Goal: Task Accomplishment & Management: Complete application form

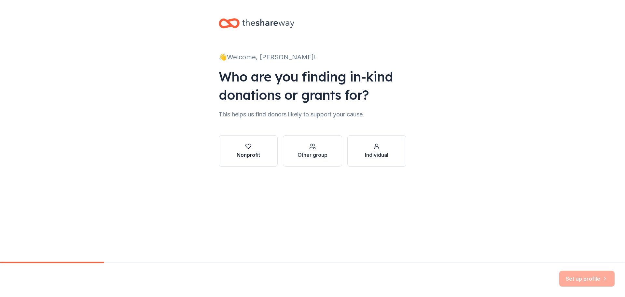
click at [236, 150] on button "Nonprofit" at bounding box center [248, 150] width 59 height 31
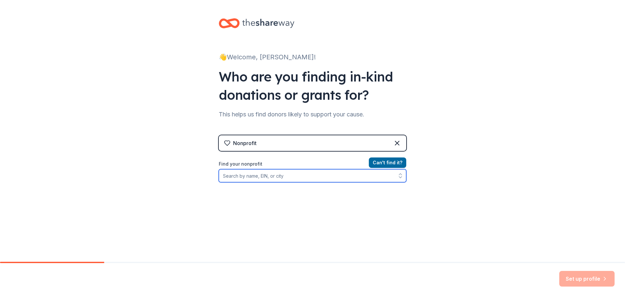
click at [259, 174] on input "Find your nonprofit" at bounding box center [313, 175] width 188 height 13
type input "39-2745864"
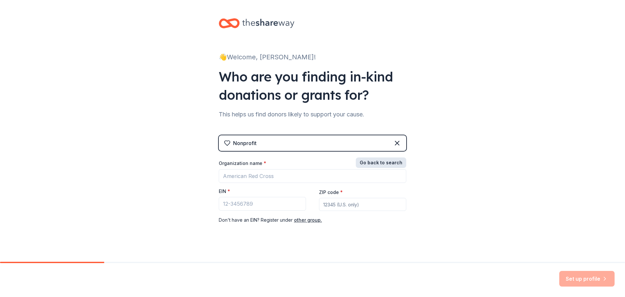
click at [380, 165] on button "Go back to search" at bounding box center [381, 162] width 50 height 10
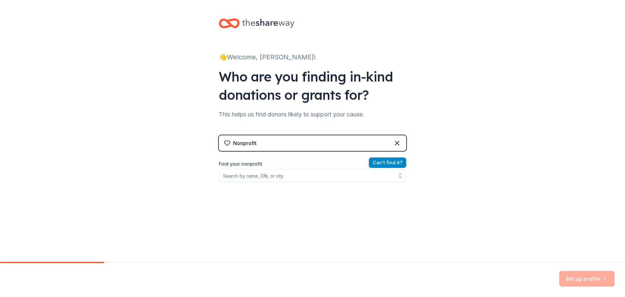
click at [383, 162] on button "Can ' t find it?" at bounding box center [387, 162] width 37 height 10
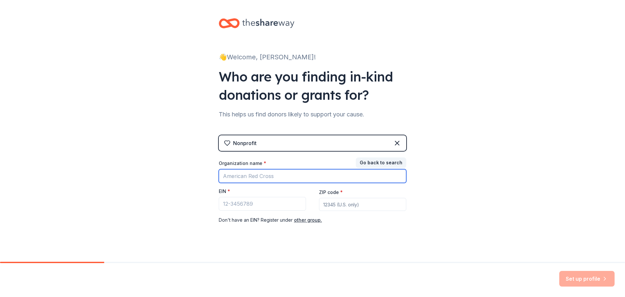
click at [296, 175] on input "Organization name *" at bounding box center [313, 176] width 188 height 14
type input "Veve ltd"
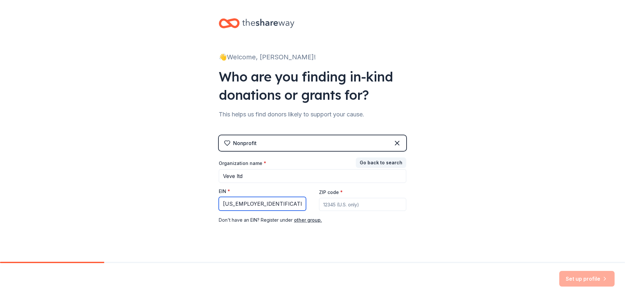
type input "39-2745864"
click at [361, 206] on input "ZIP code *" at bounding box center [362, 204] width 87 height 13
type input "31601"
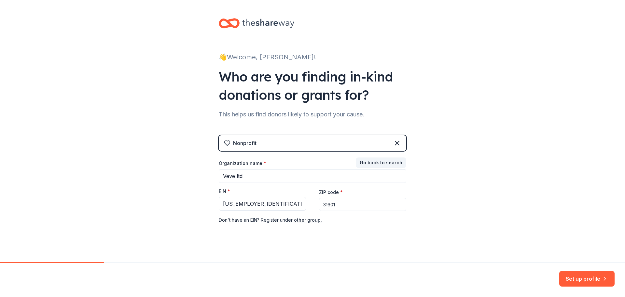
click at [465, 205] on div "👋 Welcome, Louis! Who are you finding in-kind donations or grants for? This hel…" at bounding box center [312, 134] width 625 height 268
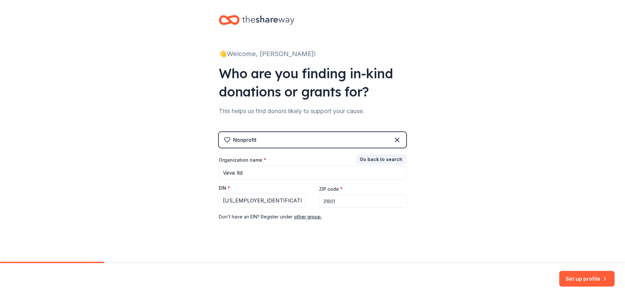
scroll to position [7, 0]
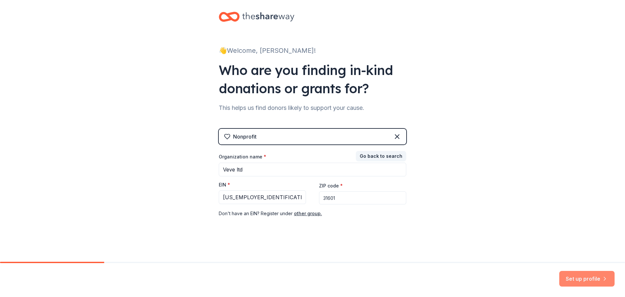
click at [599, 276] on button "Set up profile" at bounding box center [587, 279] width 55 height 16
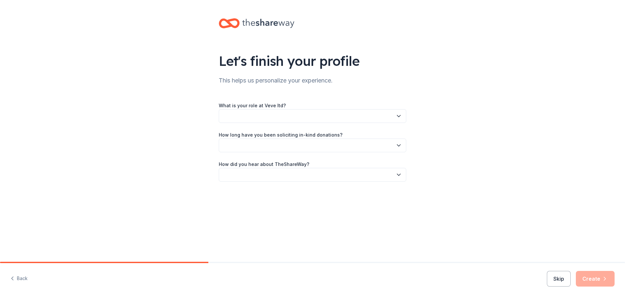
click at [279, 114] on button "button" at bounding box center [313, 116] width 188 height 14
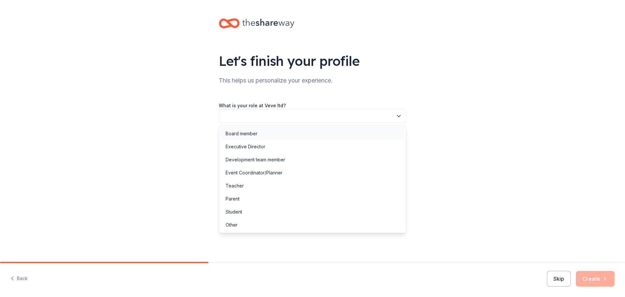
click at [260, 135] on div "Board member" at bounding box center [313, 133] width 184 height 13
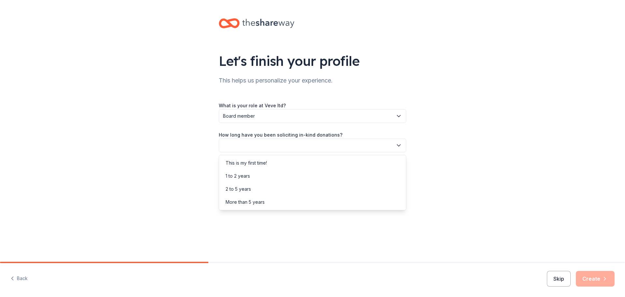
click at [243, 145] on button "button" at bounding box center [313, 145] width 188 height 14
click at [257, 160] on div "This is my first time!" at bounding box center [246, 163] width 41 height 8
click at [256, 173] on button "button" at bounding box center [313, 175] width 188 height 14
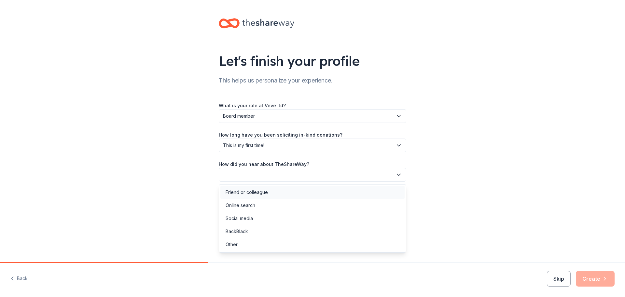
click at [251, 190] on div "Friend or colleague" at bounding box center [247, 192] width 42 height 8
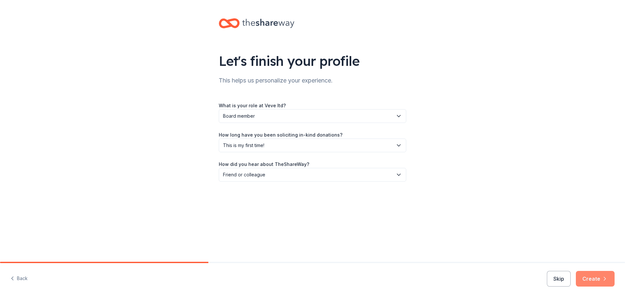
click at [601, 278] on button "Create" at bounding box center [595, 279] width 39 height 16
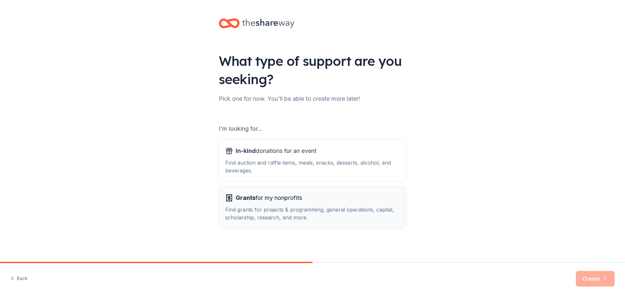
click at [267, 200] on span "Grants for my nonprofits" at bounding box center [269, 198] width 66 height 10
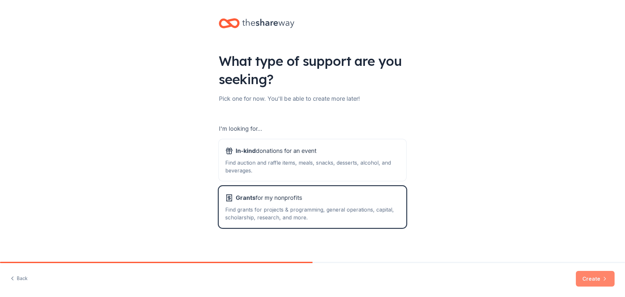
click at [600, 275] on button "Create" at bounding box center [595, 279] width 39 height 16
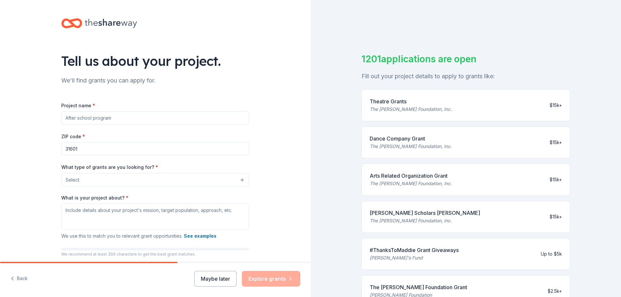
click at [220, 119] on input "Project name *" at bounding box center [155, 117] width 188 height 13
type input "Veve ltd"
click at [239, 180] on button "Select" at bounding box center [157, 180] width 188 height 14
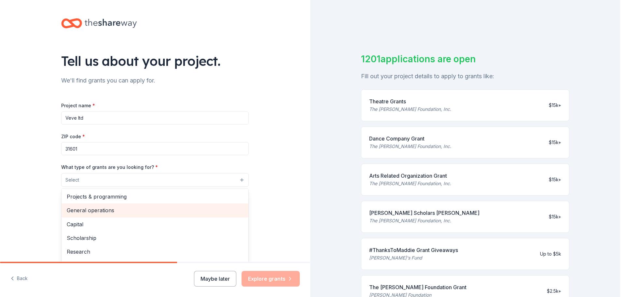
click at [156, 209] on span "General operations" at bounding box center [155, 210] width 177 height 8
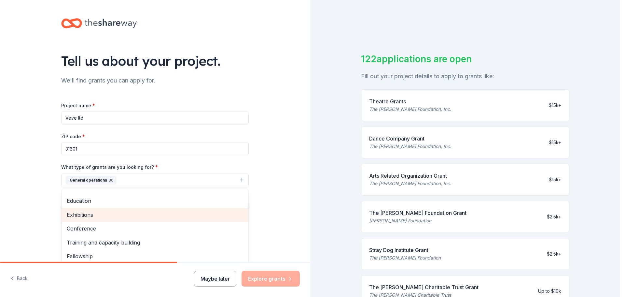
scroll to position [63, 0]
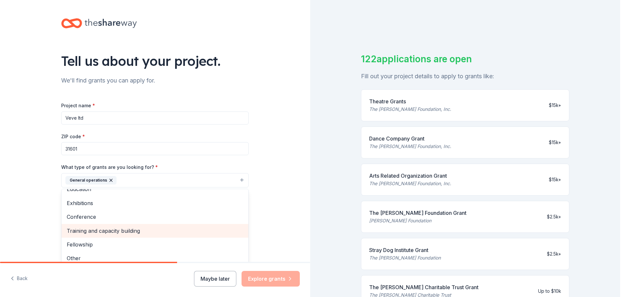
click at [151, 229] on span "Training and capacity building" at bounding box center [155, 230] width 177 height 8
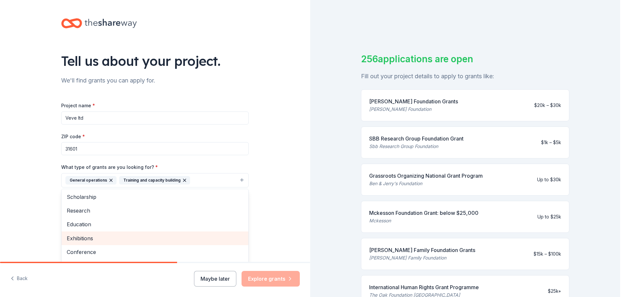
scroll to position [0, 0]
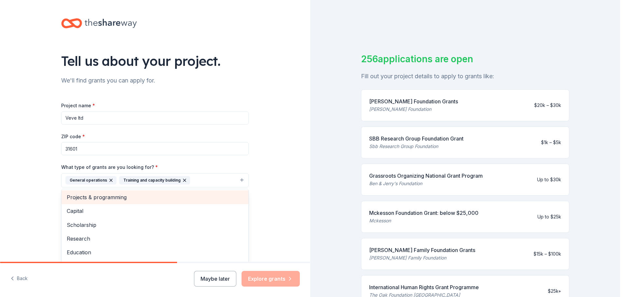
click at [98, 196] on span "Projects & programming" at bounding box center [155, 197] width 177 height 8
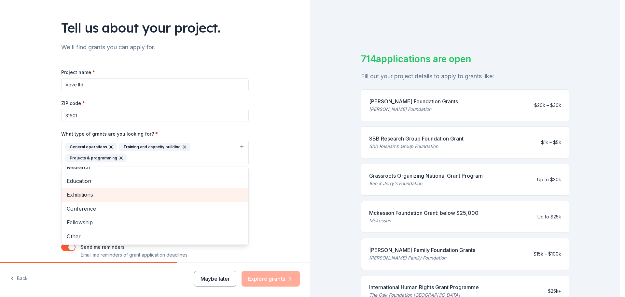
scroll to position [62, 0]
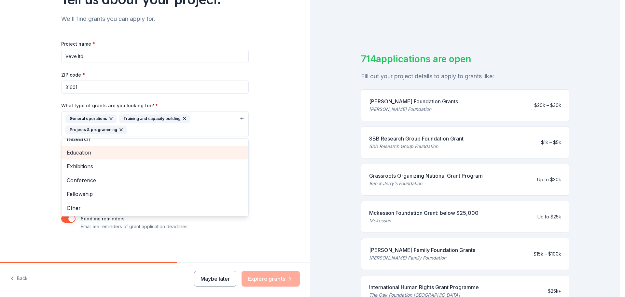
click at [126, 155] on span "Education" at bounding box center [155, 152] width 177 height 8
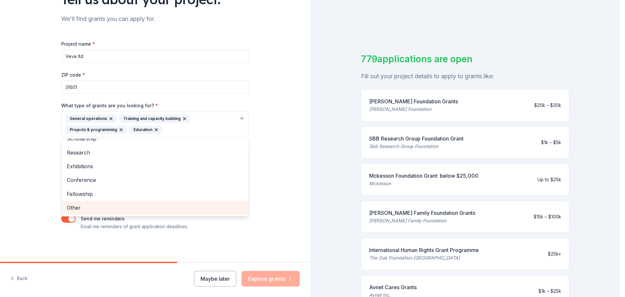
click at [154, 207] on span "Other" at bounding box center [155, 207] width 177 height 8
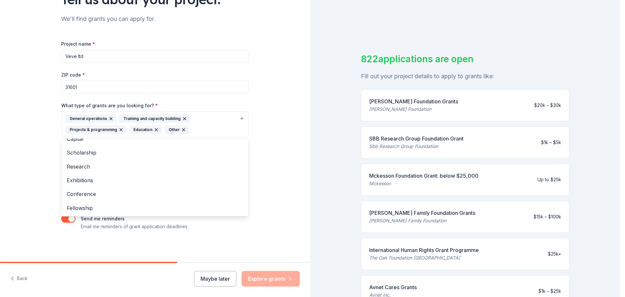
click at [282, 162] on div "Tell us about your project. We'll find grants you can apply for. Project name *…" at bounding box center [155, 99] width 310 height 323
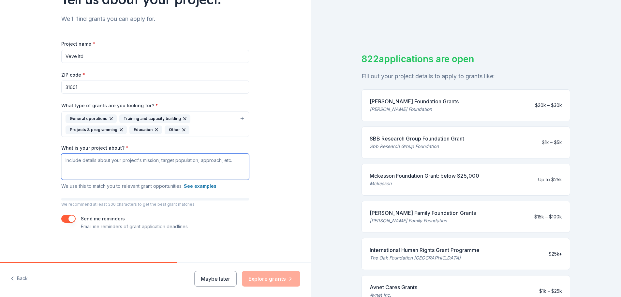
click at [119, 170] on textarea "What is your project about? *" at bounding box center [155, 166] width 188 height 26
paste textarea "To provide accessible, capable and adaptable mission systems that work towards …"
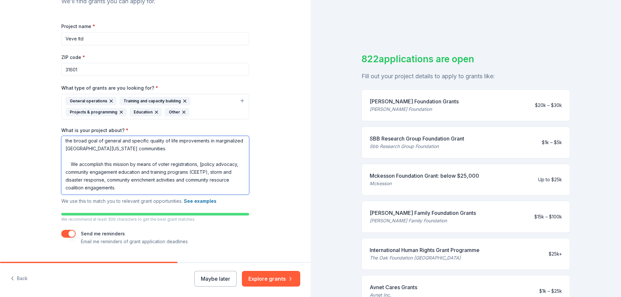
scroll to position [94, 0]
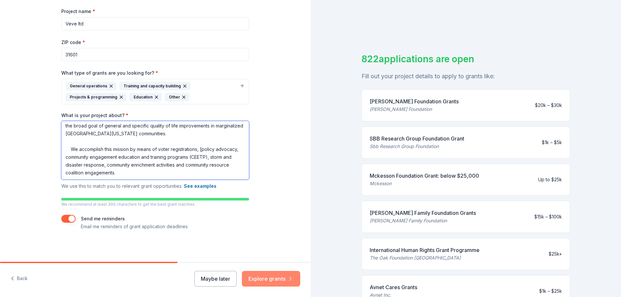
type textarea "To provide accessible, capable and adaptable mission systems that work towards …"
click at [274, 280] on button "Explore grants" at bounding box center [271, 279] width 58 height 16
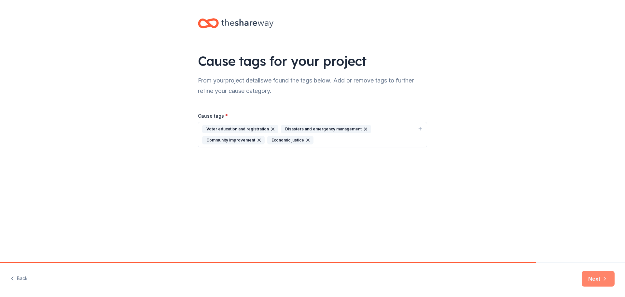
click at [601, 275] on button "Next" at bounding box center [598, 279] width 33 height 16
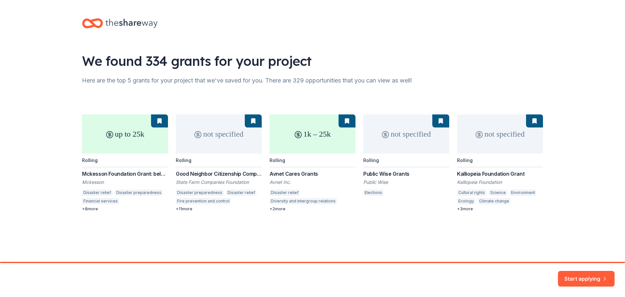
click at [350, 123] on div "up to 25k Rolling Mckesson Foundation Grant: below $25,000 Mckesson Disaster re…" at bounding box center [312, 162] width 461 height 97
click at [158, 123] on div "up to 25k Rolling Mckesson Foundation Grant: below $25,000 Mckesson Disaster re…" at bounding box center [312, 162] width 461 height 97
click at [95, 208] on div "up to 25k Rolling Mckesson Foundation Grant: below $25,000 Mckesson Disaster re…" at bounding box center [312, 162] width 461 height 97
click at [587, 274] on button "Start applying" at bounding box center [586, 275] width 57 height 16
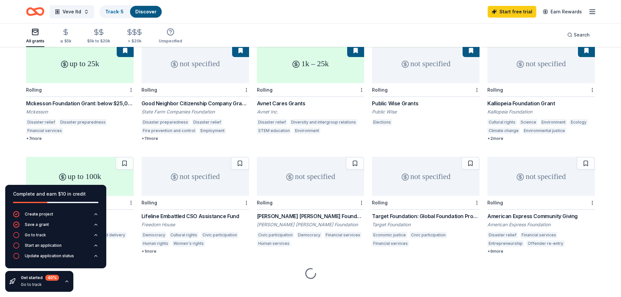
scroll to position [65, 0]
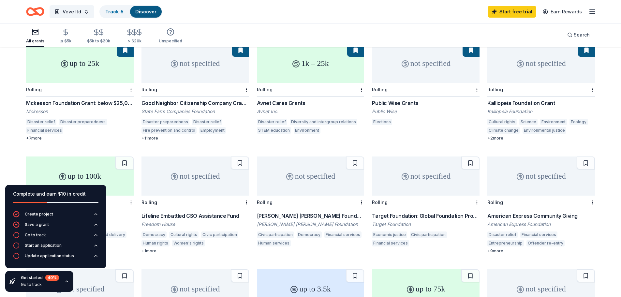
click at [38, 234] on div "Go to track" at bounding box center [35, 234] width 21 height 5
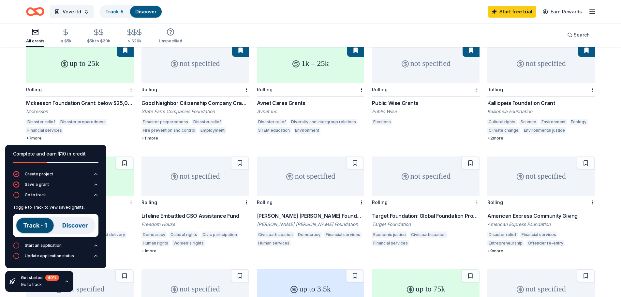
click at [274, 25] on div "All grants ≤ $5k $5k to $20k > $20k Unspecified Search" at bounding box center [310, 35] width 568 height 24
click at [94, 191] on button "Save a grant" at bounding box center [55, 186] width 85 height 10
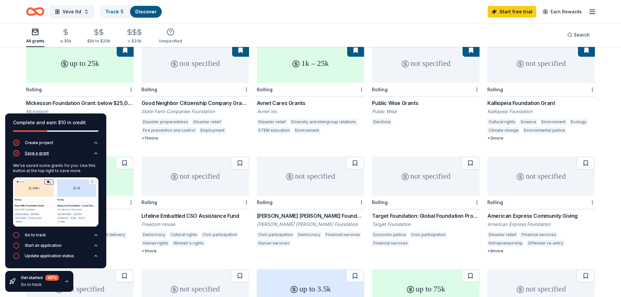
click at [97, 154] on icon "button" at bounding box center [95, 153] width 5 height 5
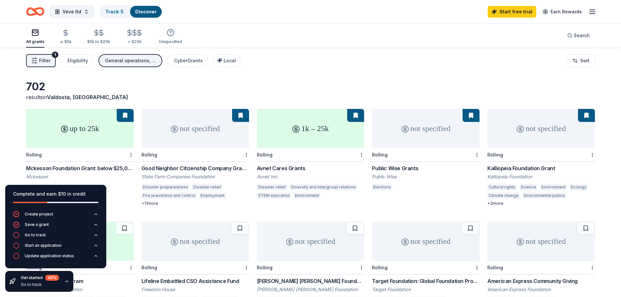
scroll to position [33, 0]
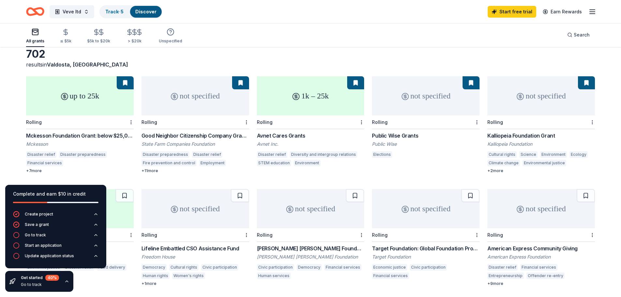
click at [77, 134] on div "Mckesson Foundation Grant: below $25,000" at bounding box center [80, 136] width 108 height 8
